Goal: Communication & Community: Share content

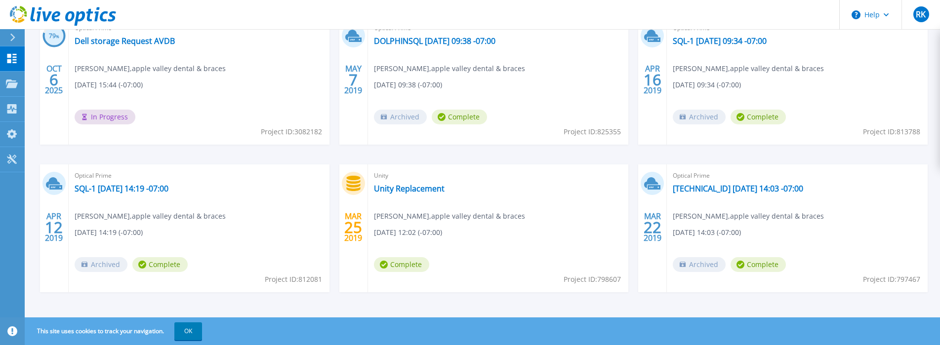
scroll to position [148, 0]
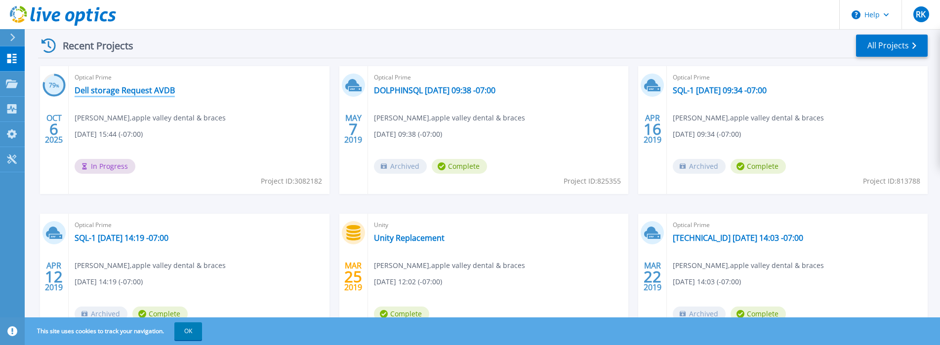
click at [111, 94] on link "Dell storage Request AVDB" at bounding box center [125, 90] width 100 height 10
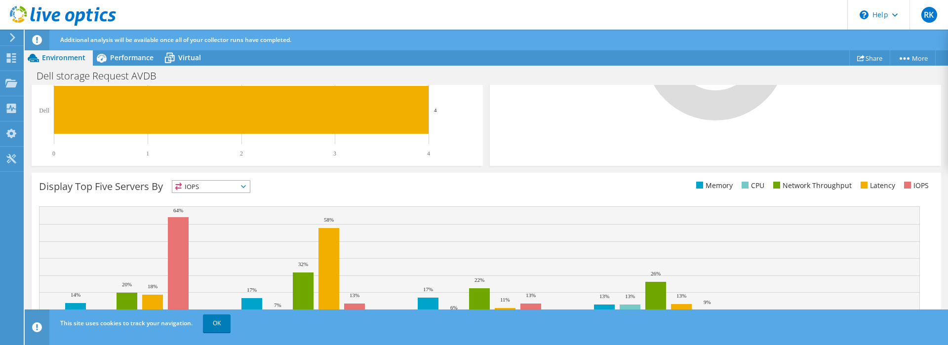
scroll to position [372, 0]
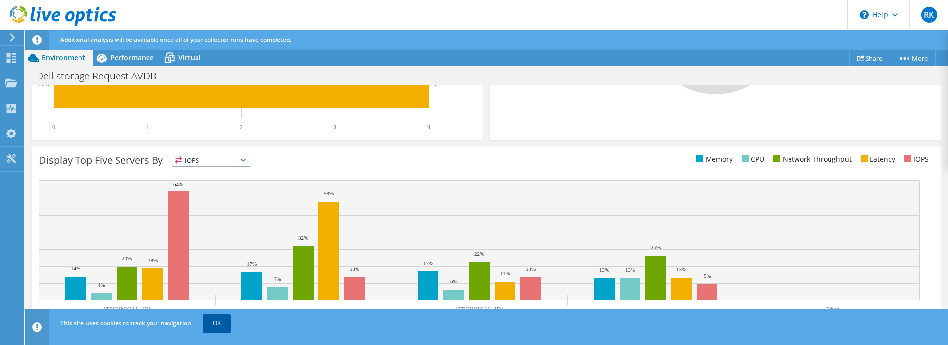
click at [215, 324] on link "OK" at bounding box center [217, 324] width 28 height 18
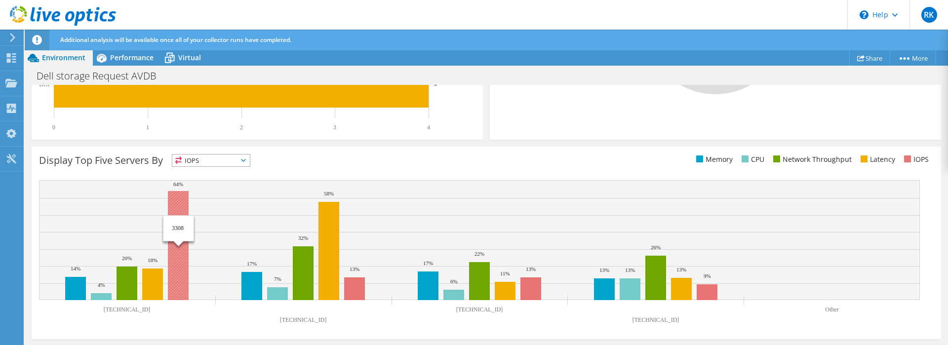
scroll to position [0, 0]
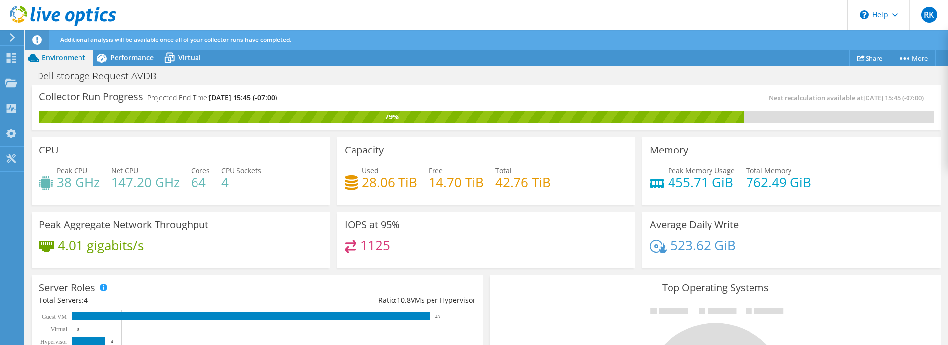
click at [864, 57] on link "Share" at bounding box center [870, 57] width 41 height 15
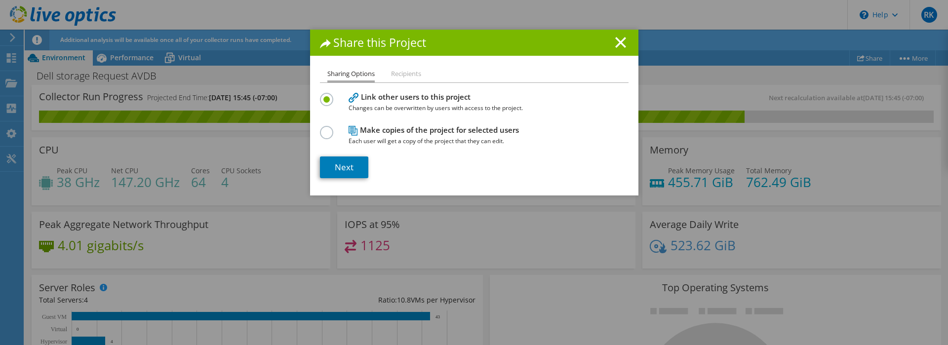
click at [405, 74] on li "Recipients" at bounding box center [406, 74] width 30 height 12
click at [338, 171] on link "Next" at bounding box center [344, 168] width 48 height 22
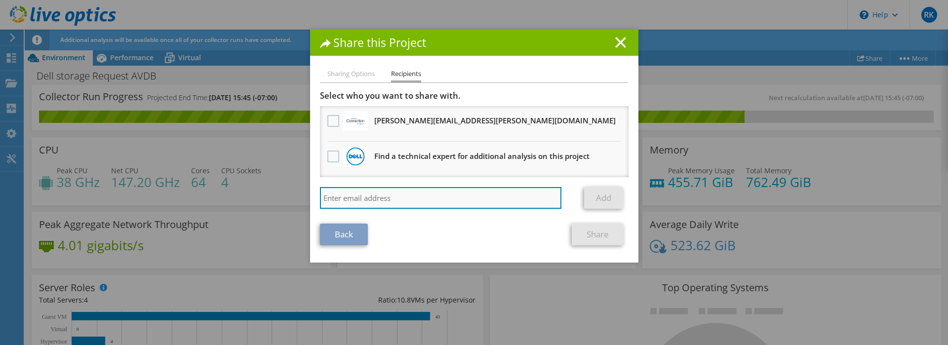
click at [378, 196] on input "search" at bounding box center [441, 198] width 242 height 22
paste input "E82540"
click at [507, 197] on input "E82540" at bounding box center [441, 198] width 242 height 22
click at [408, 209] on input "E82540" at bounding box center [441, 198] width 242 height 22
click at [403, 203] on input "E82540" at bounding box center [441, 198] width 242 height 22
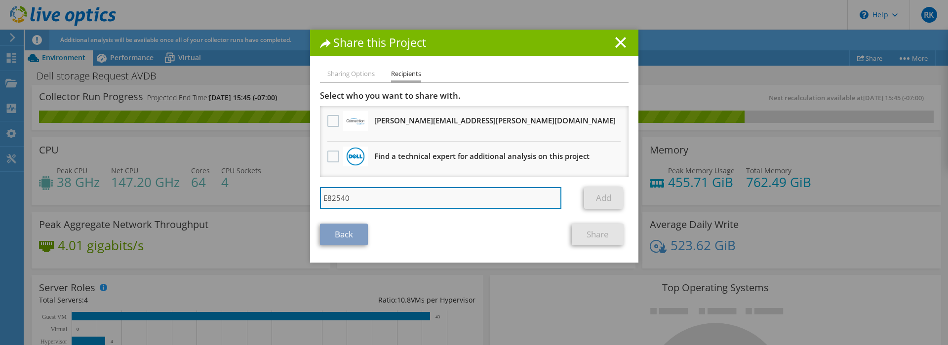
click at [403, 203] on input "E82540" at bounding box center [441, 198] width 242 height 22
type input "[EMAIL_ADDRESS][PERSON_NAME][DOMAIN_NAME]"
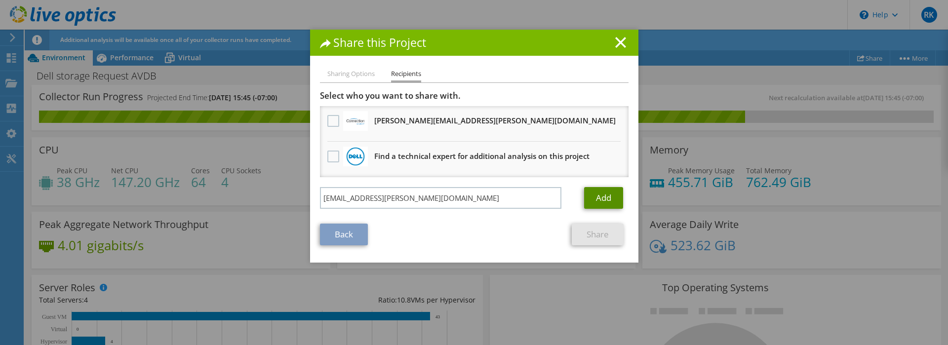
click at [593, 197] on link "Add" at bounding box center [603, 198] width 39 height 22
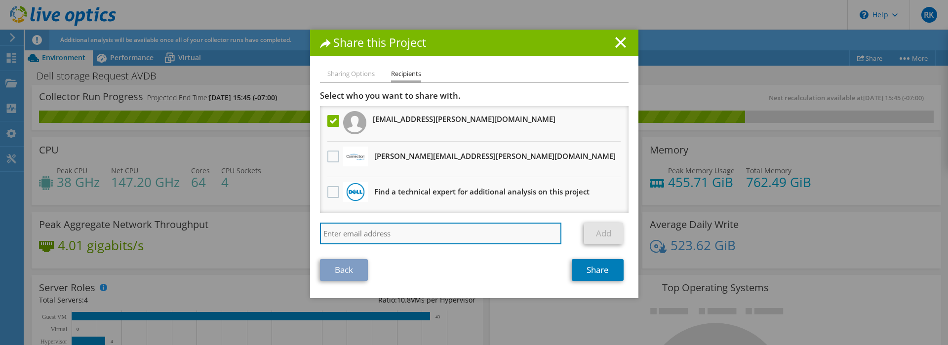
click at [407, 232] on input "search" at bounding box center [441, 234] width 242 height 22
type input "[EMAIL_ADDRESS][PERSON_NAME][DOMAIN_NAME]"
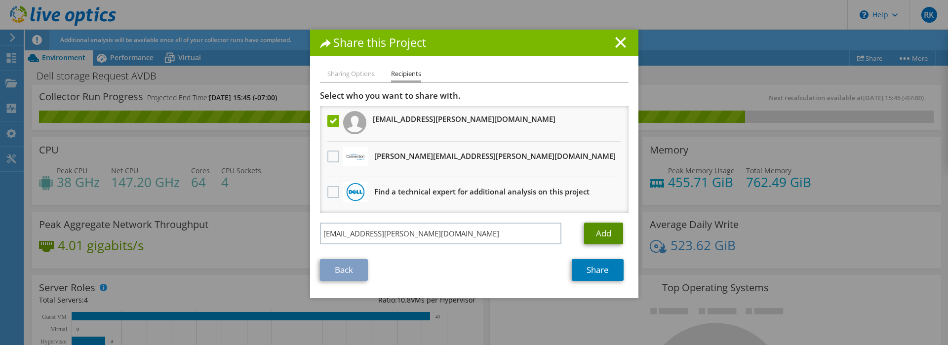
click at [587, 237] on link "Add" at bounding box center [603, 234] width 39 height 22
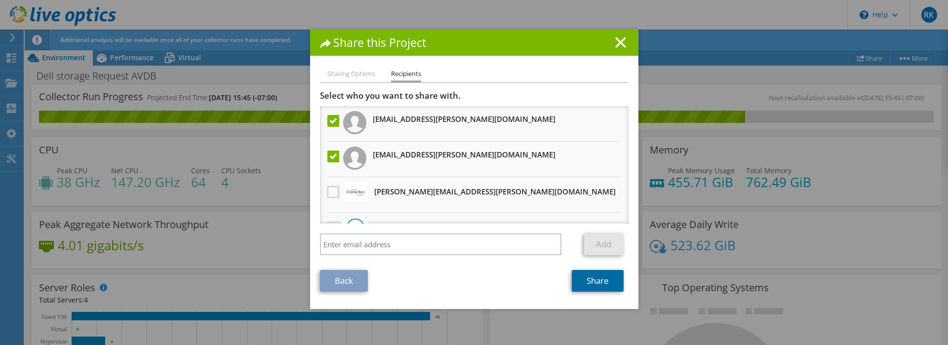
click at [584, 277] on link "Share" at bounding box center [598, 281] width 52 height 22
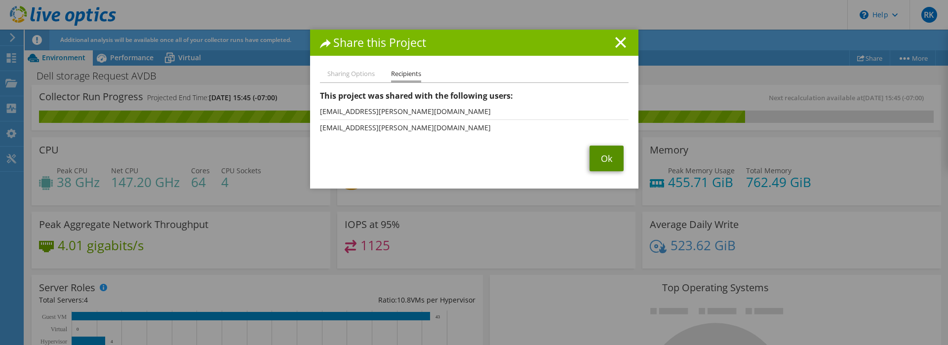
click at [602, 160] on link "Ok" at bounding box center [607, 159] width 34 height 26
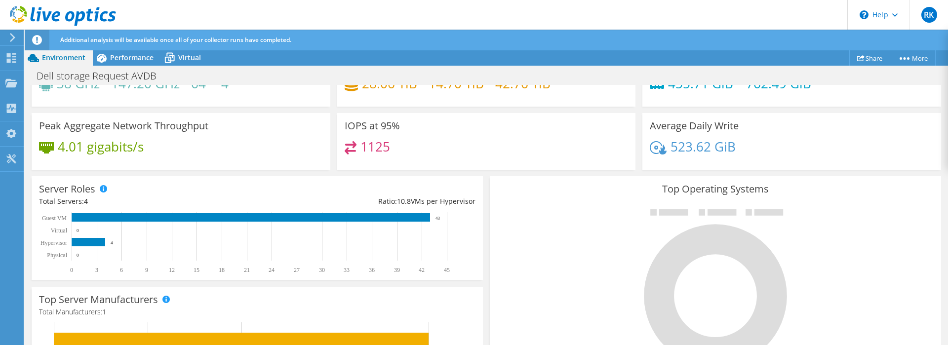
scroll to position [49, 0]
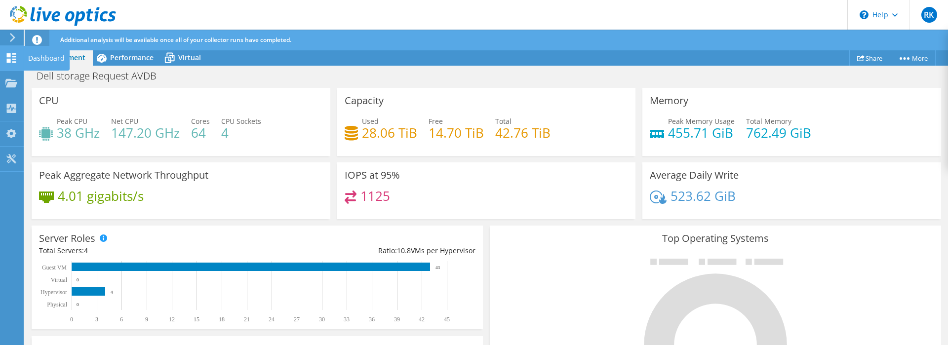
click at [12, 53] on icon at bounding box center [11, 57] width 12 height 9
